Goal: Information Seeking & Learning: Learn about a topic

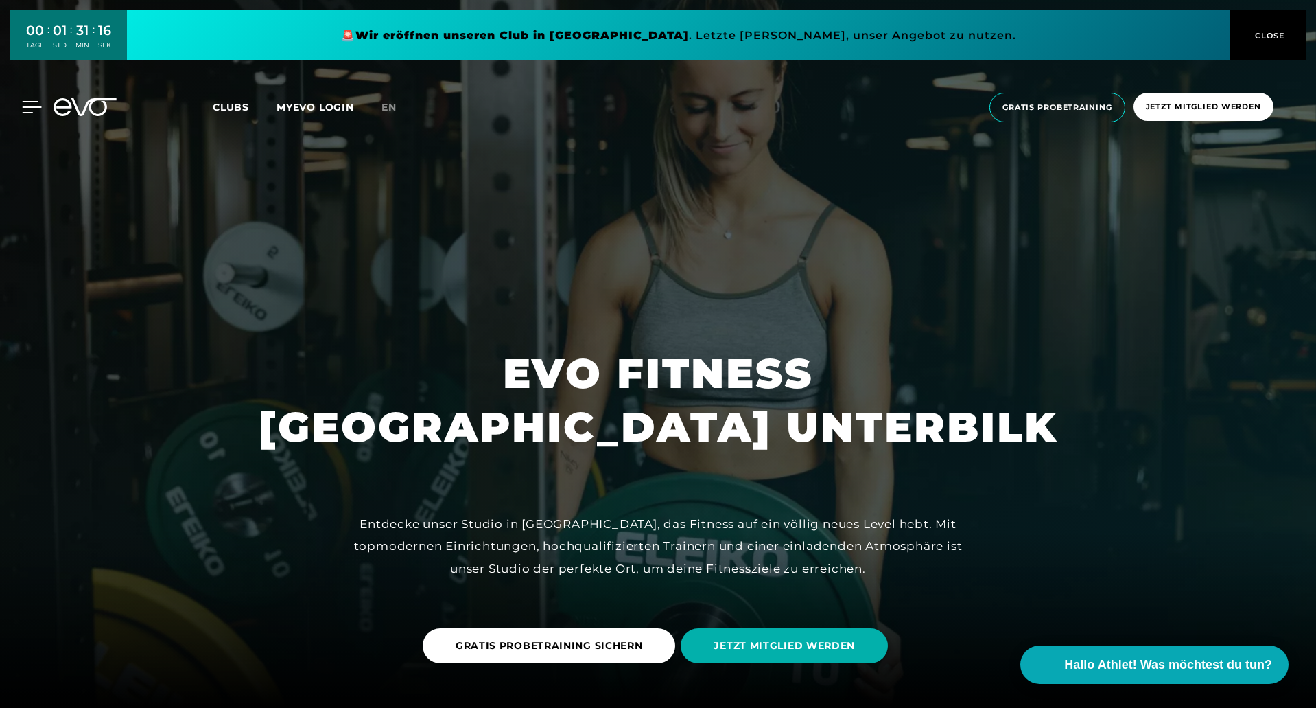
click at [23, 110] on icon at bounding box center [32, 107] width 20 height 12
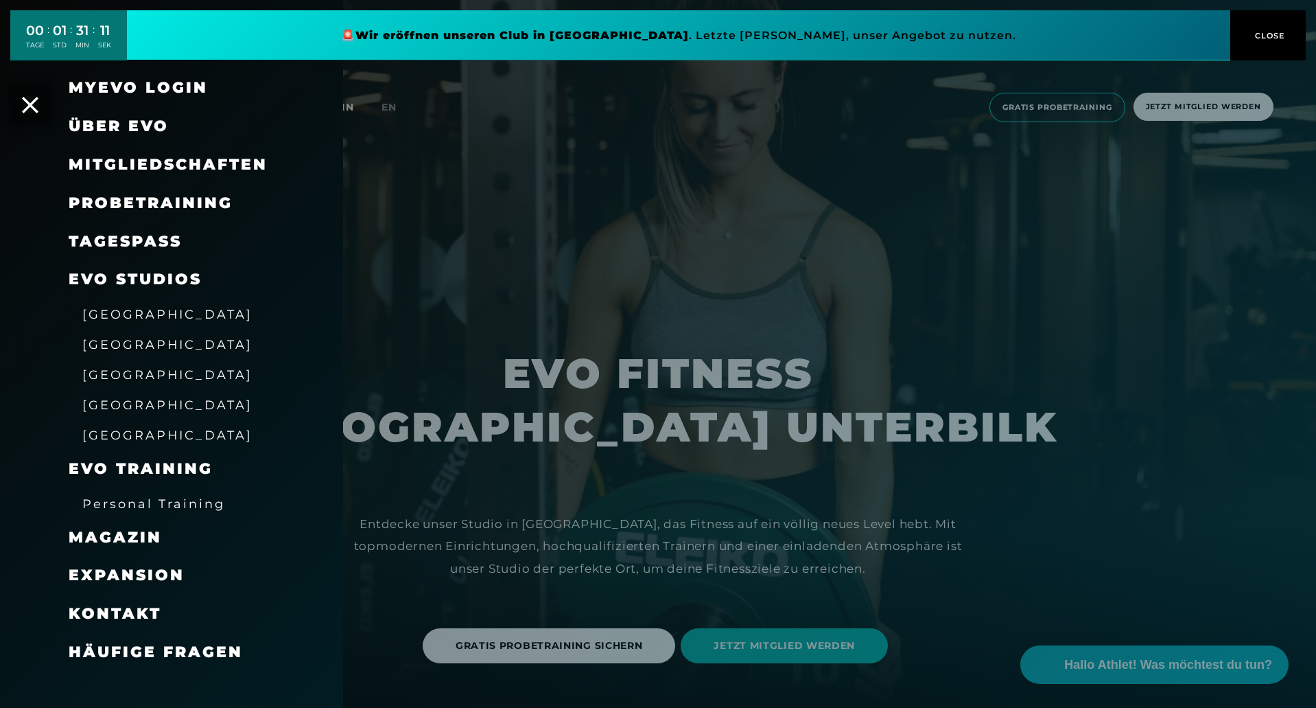
click at [145, 239] on link "TAGESPASS" at bounding box center [125, 241] width 113 height 19
click at [139, 165] on span "Mitgliedschaften" at bounding box center [168, 164] width 199 height 19
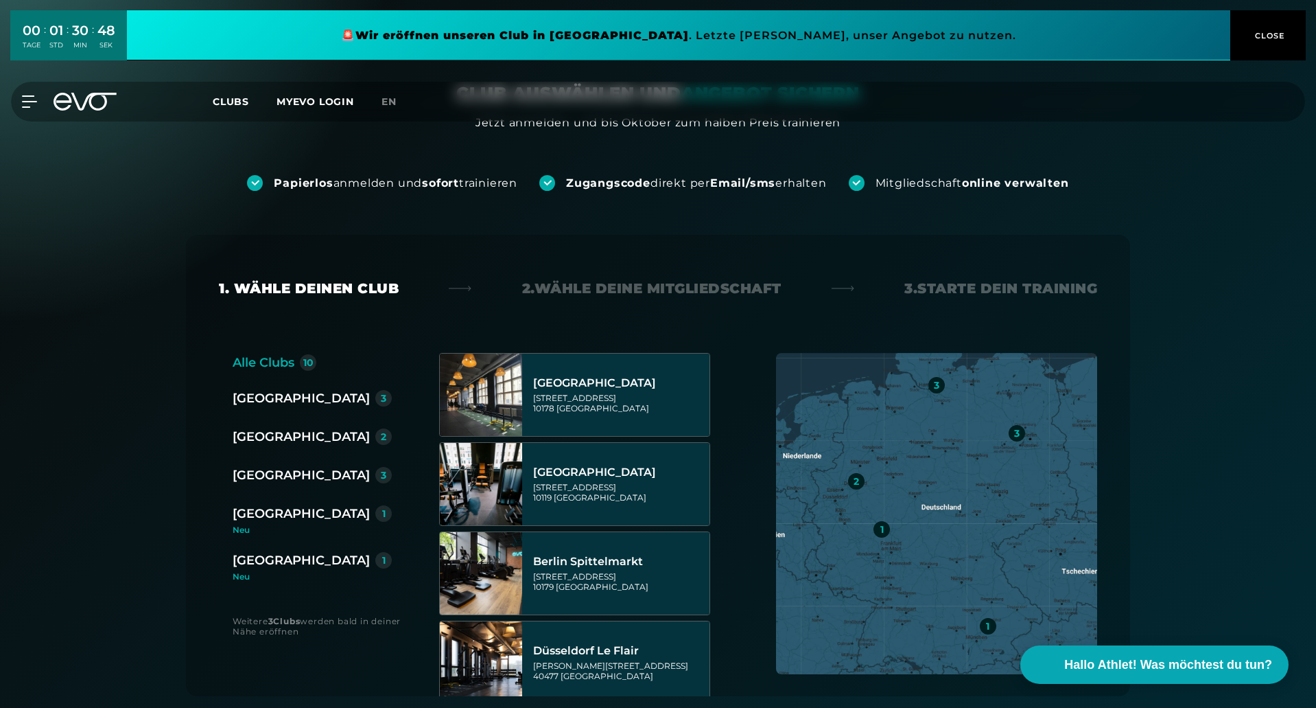
scroll to position [275, 0]
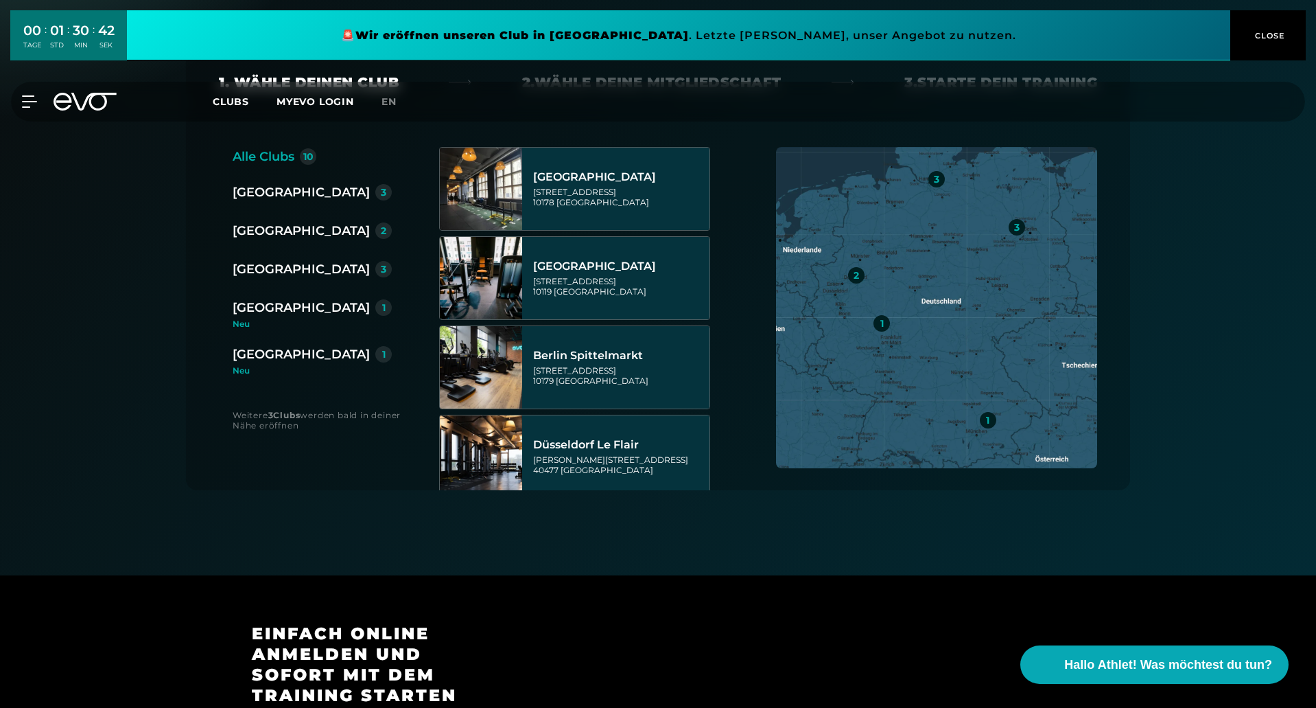
click at [281, 232] on div "[GEOGRAPHIC_DATA]" at bounding box center [301, 230] width 137 height 19
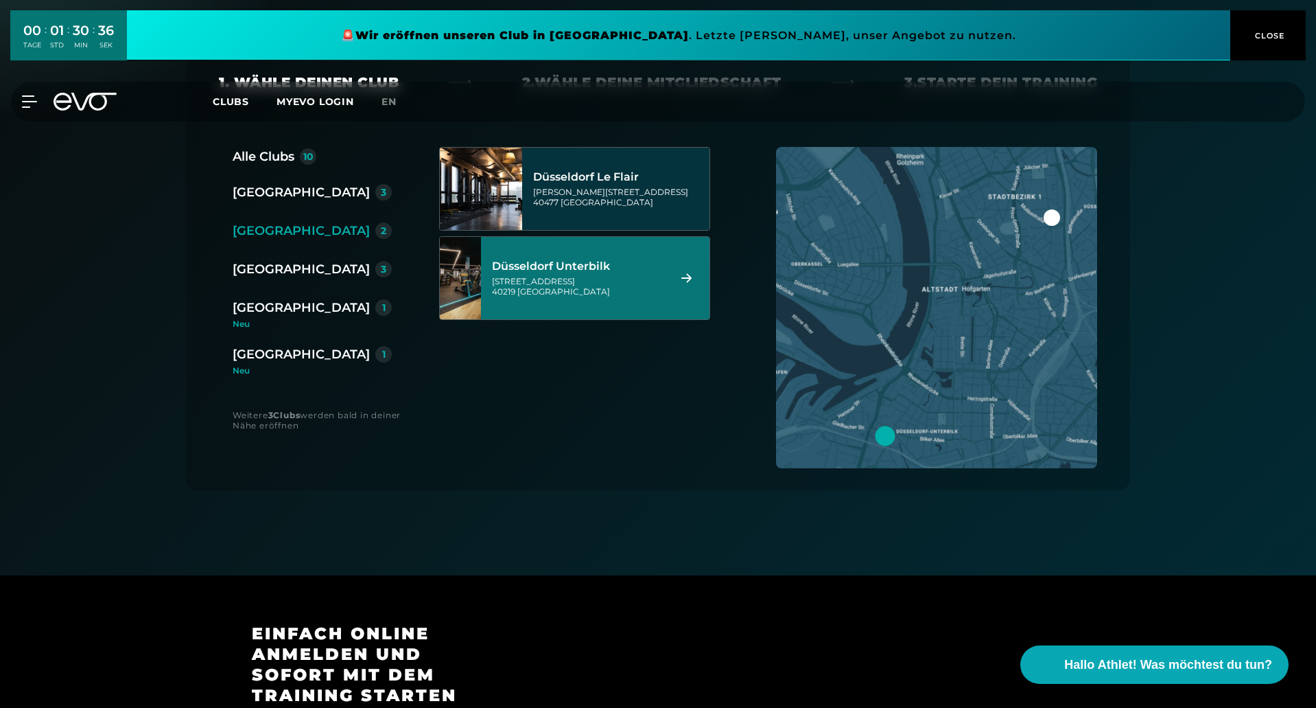
click at [609, 289] on div "[STREET_ADDRESS]" at bounding box center [578, 286] width 172 height 21
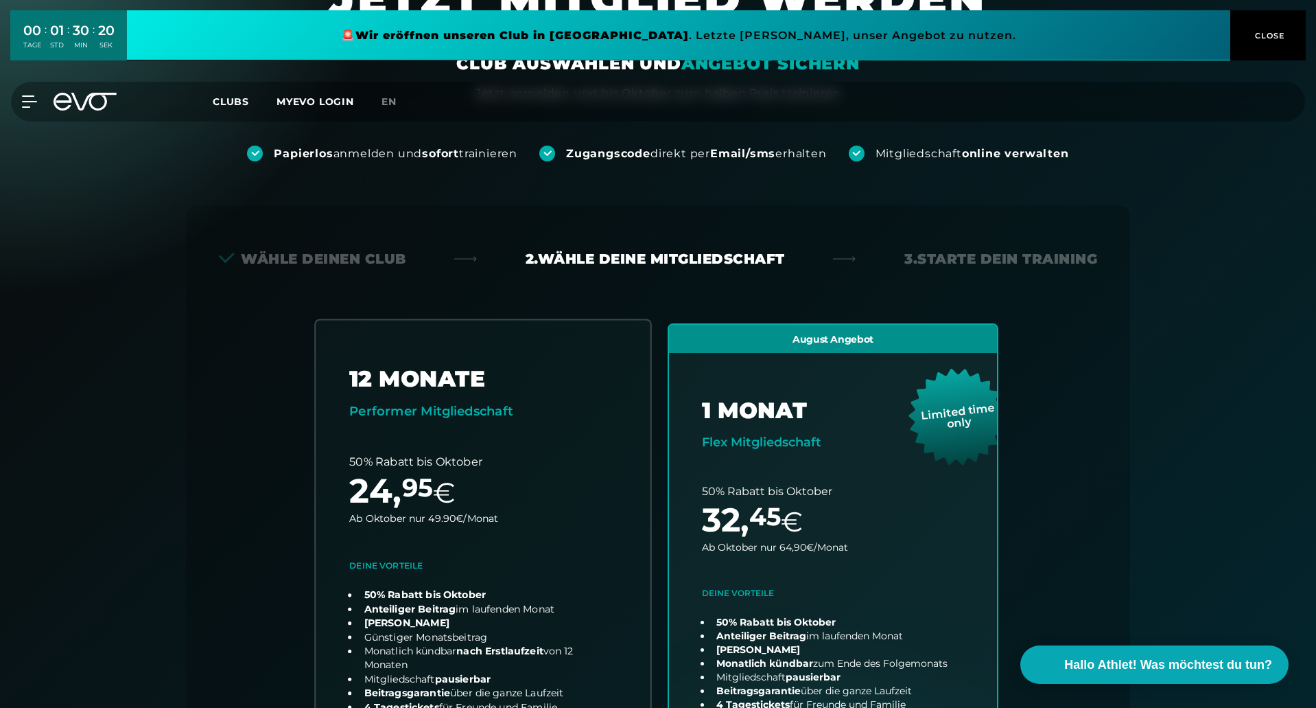
scroll to position [97, 0]
